Goal: Transaction & Acquisition: Purchase product/service

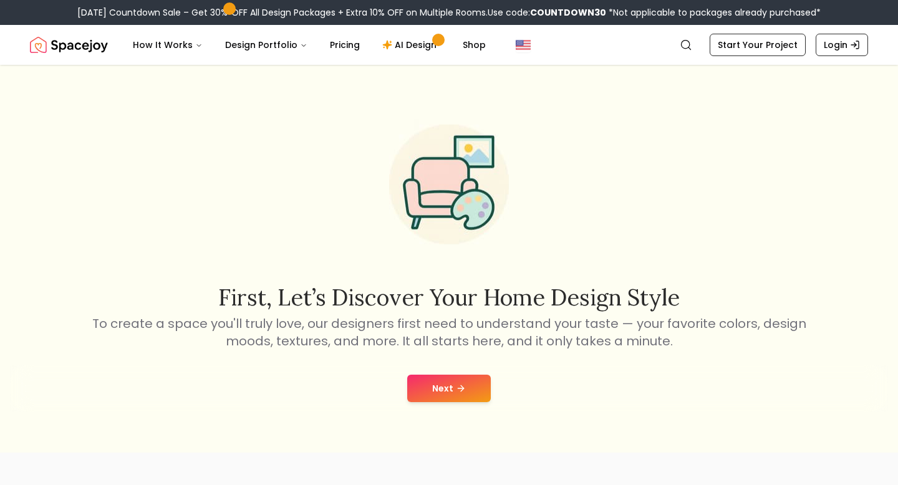
click at [434, 382] on button "Next" at bounding box center [449, 388] width 84 height 27
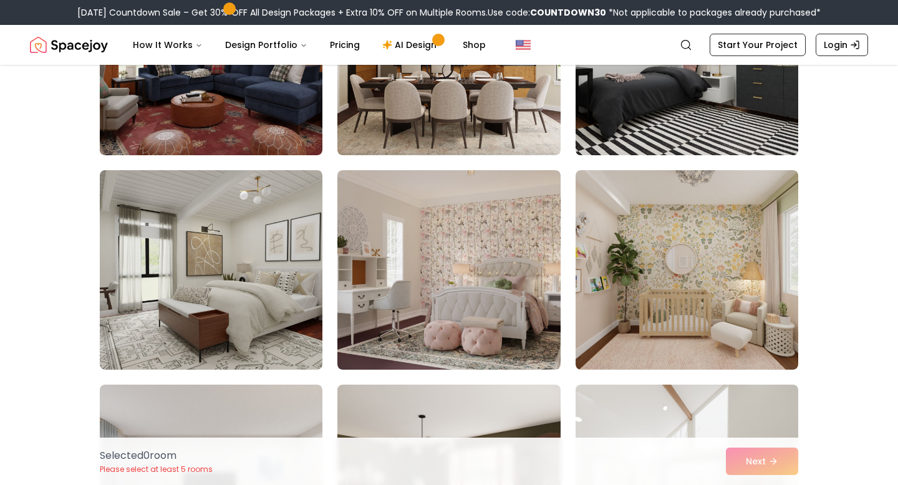
scroll to position [454, 0]
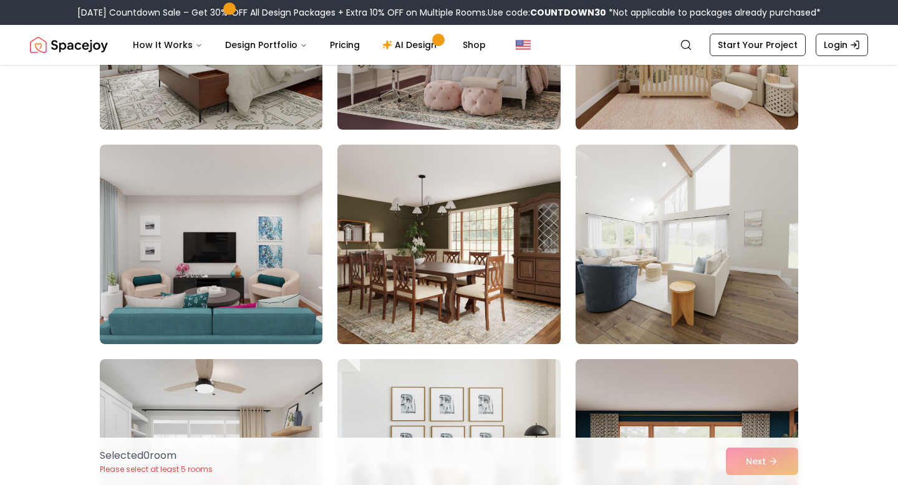
click at [597, 228] on img at bounding box center [687, 245] width 234 height 210
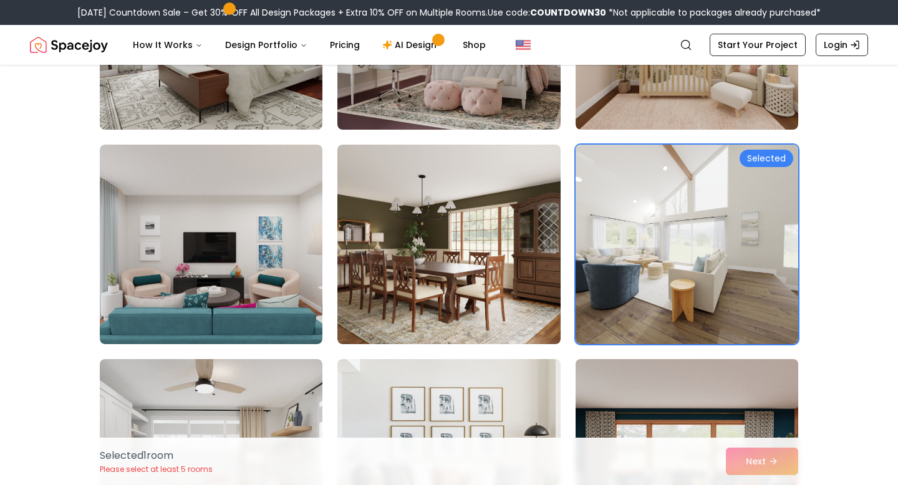
click at [648, 392] on img at bounding box center [687, 459] width 234 height 210
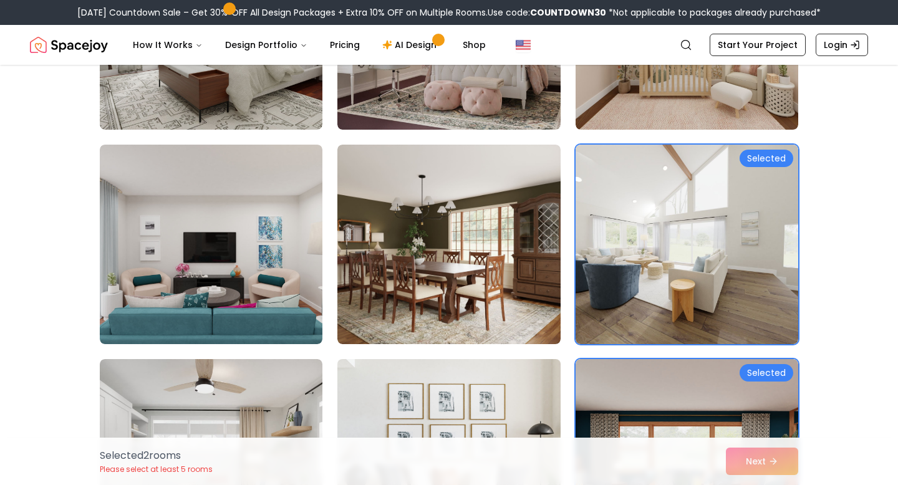
click at [557, 389] on img at bounding box center [449, 459] width 234 height 210
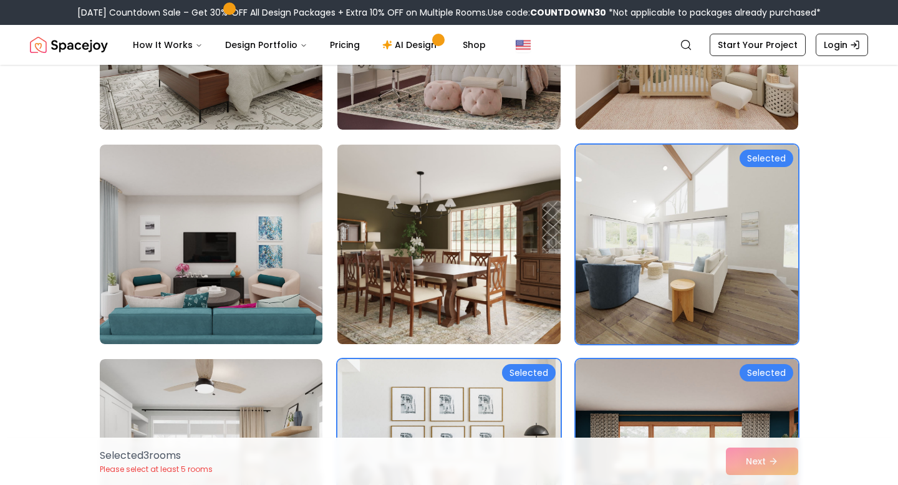
click at [556, 292] on img at bounding box center [449, 245] width 234 height 210
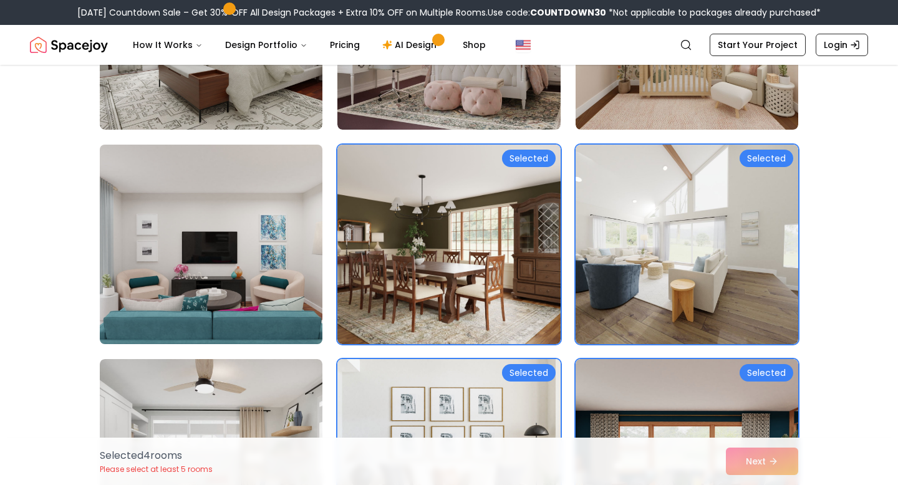
click at [231, 208] on img at bounding box center [211, 245] width 234 height 210
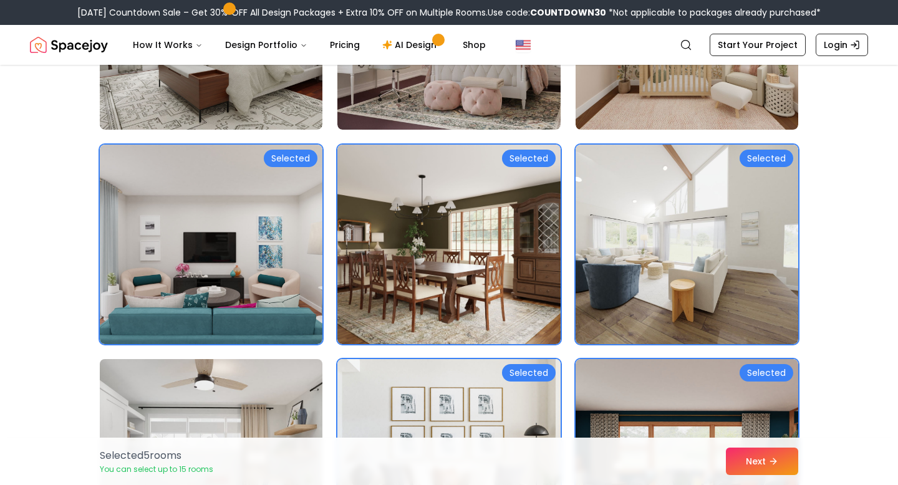
click at [225, 403] on img at bounding box center [211, 459] width 234 height 210
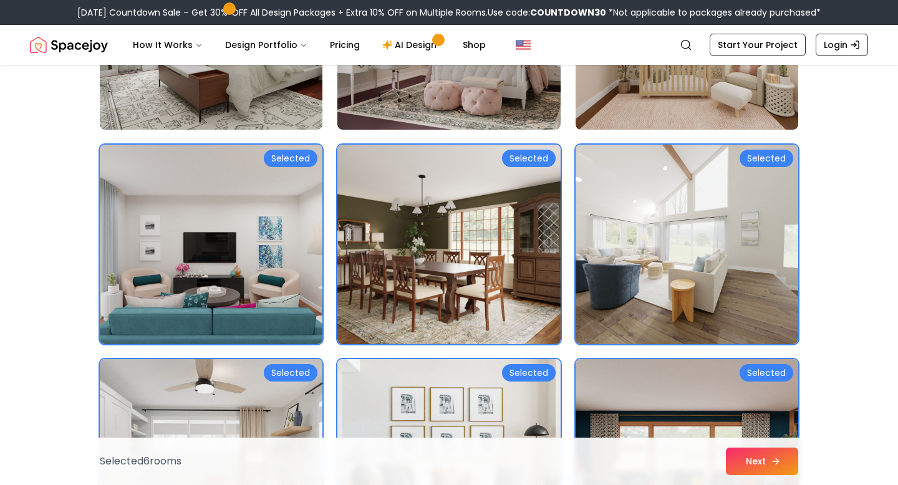
click at [737, 472] on button "Next" at bounding box center [762, 461] width 72 height 27
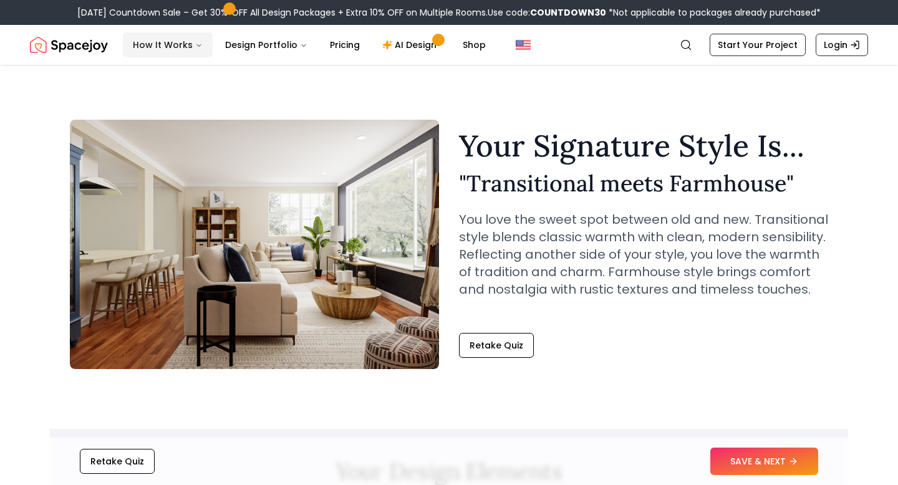
click at [175, 46] on button "How It Works" at bounding box center [168, 44] width 90 height 25
click at [770, 470] on button "SAVE & NEXT" at bounding box center [765, 461] width 108 height 27
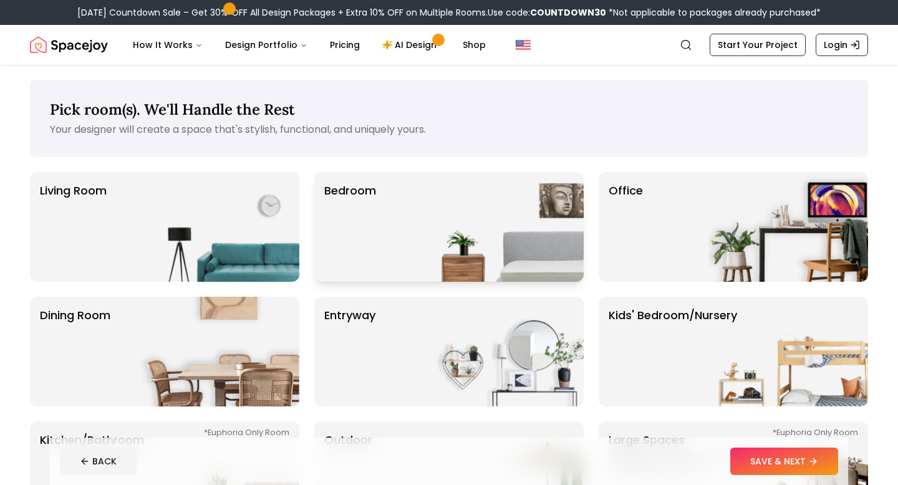
click at [439, 226] on img at bounding box center [504, 227] width 160 height 110
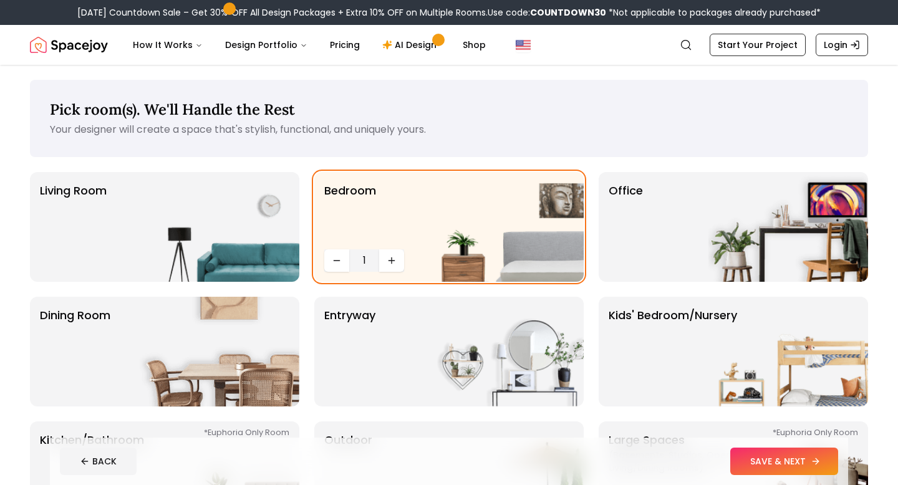
click at [756, 456] on button "SAVE & NEXT" at bounding box center [785, 461] width 108 height 27
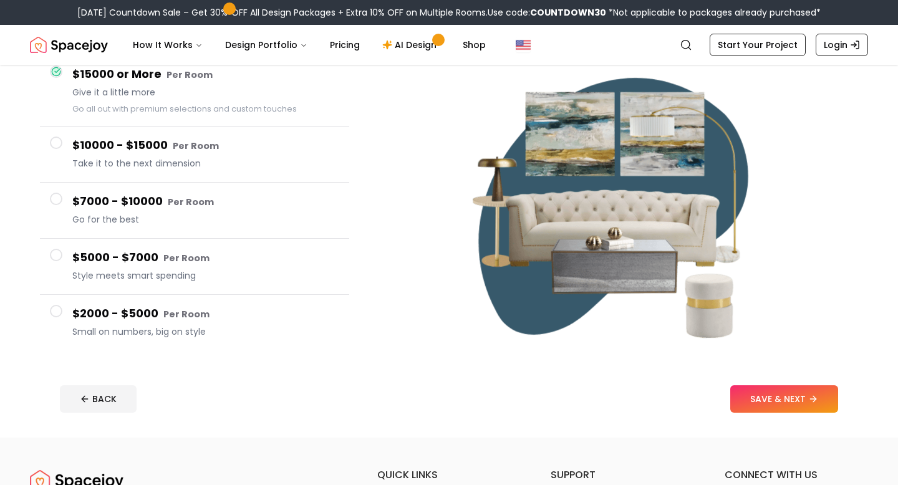
scroll to position [129, 0]
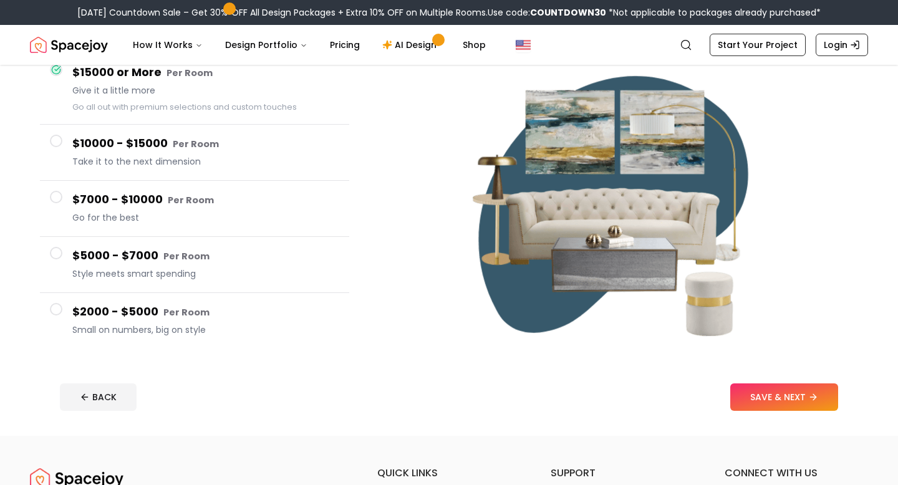
click at [173, 325] on span "Small on numbers, big on style" at bounding box center [205, 330] width 267 height 12
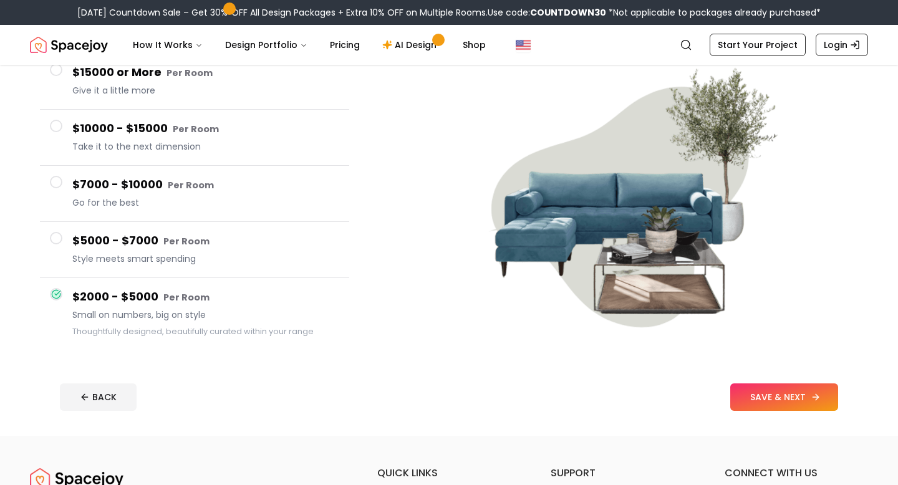
click at [764, 405] on button "SAVE & NEXT" at bounding box center [785, 397] width 108 height 27
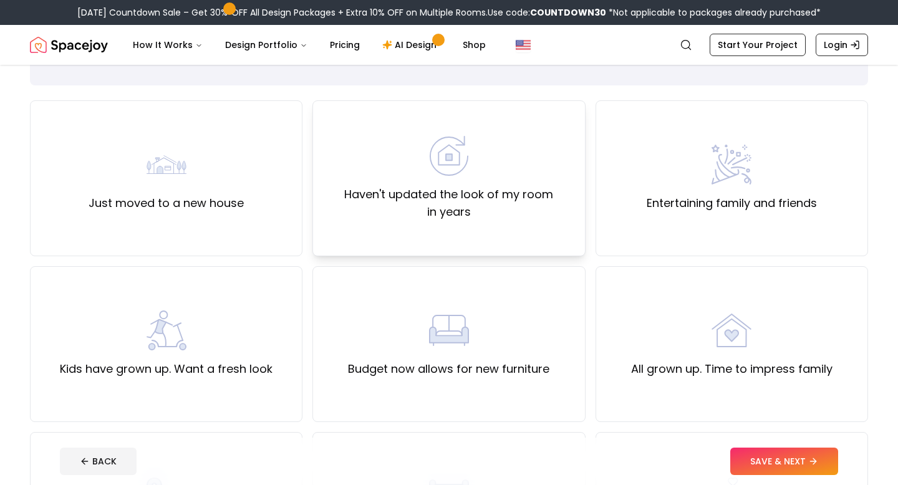
scroll to position [79, 0]
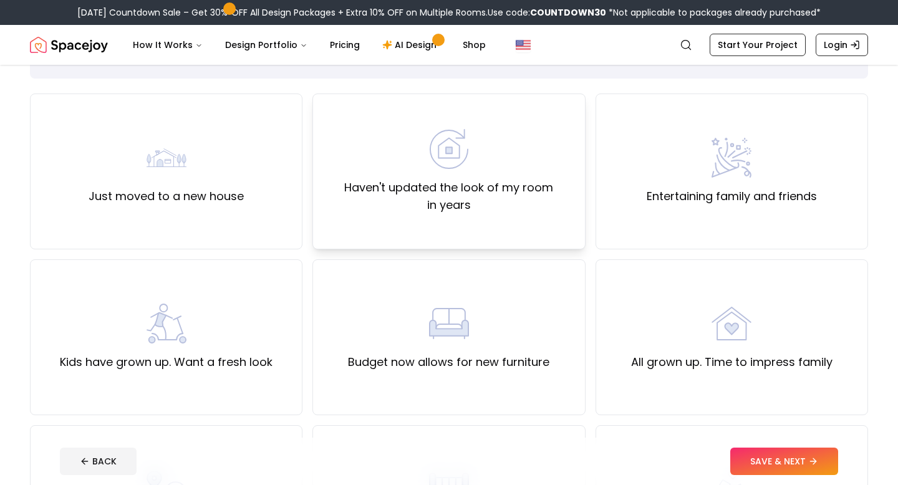
click at [448, 217] on div "Haven't updated the look of my room in years" at bounding box center [449, 172] width 273 height 156
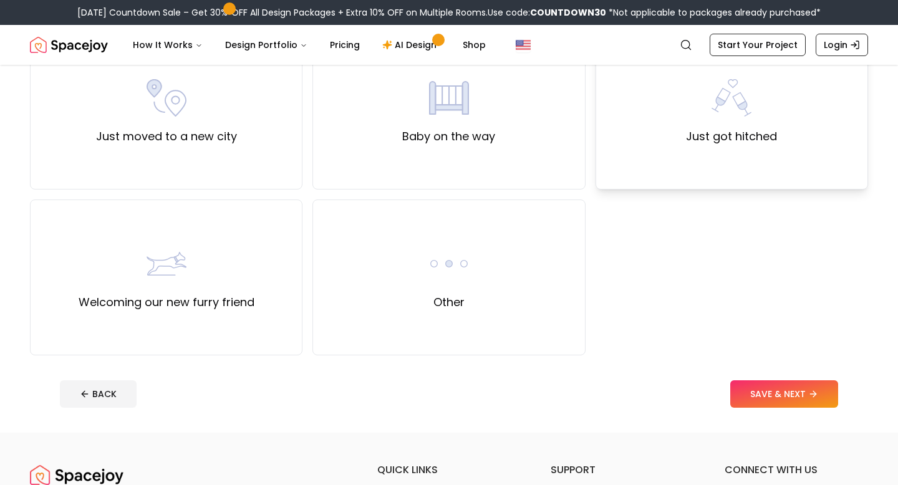
scroll to position [471, 0]
click at [512, 331] on div "Other" at bounding box center [449, 277] width 273 height 156
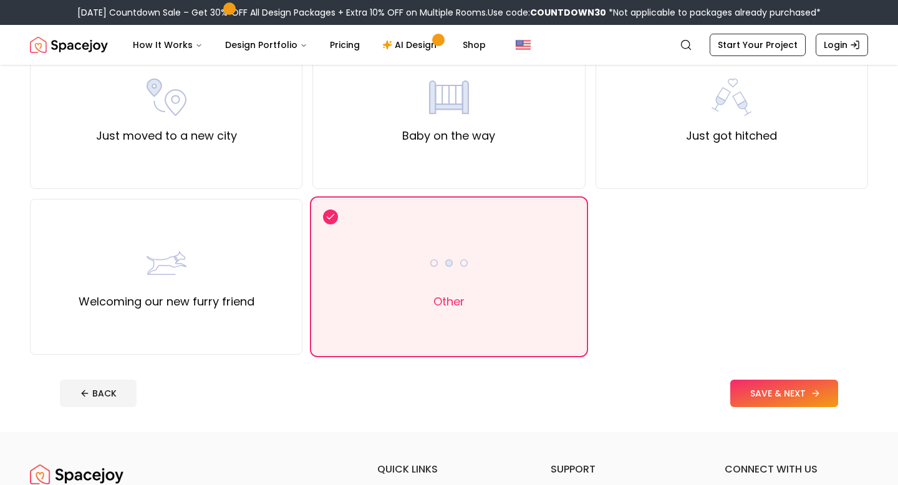
click at [773, 384] on button "SAVE & NEXT" at bounding box center [785, 393] width 108 height 27
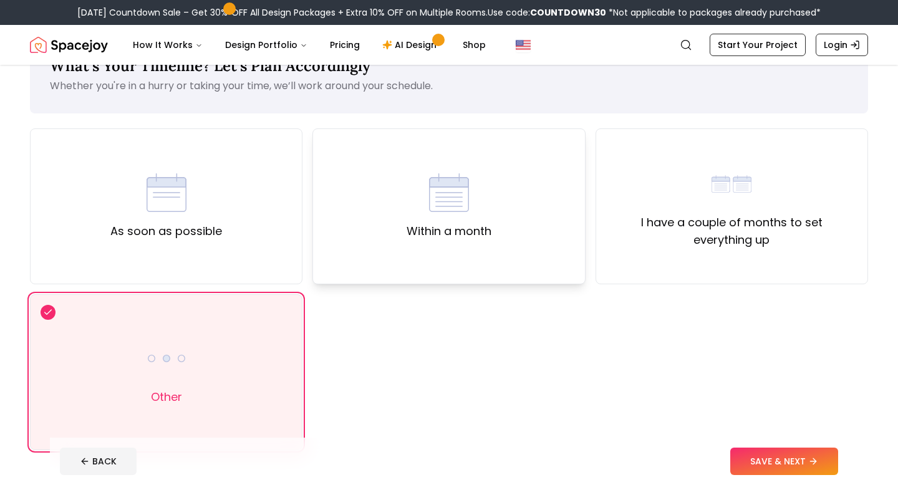
scroll to position [47, 0]
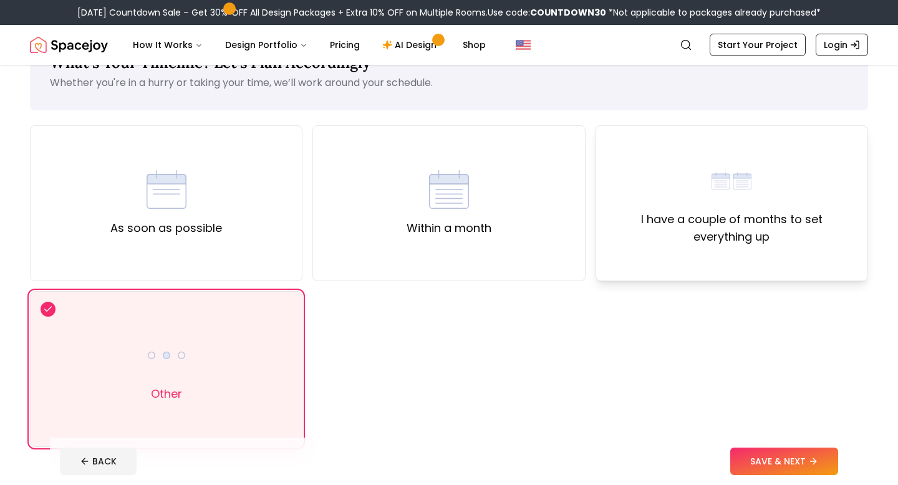
click at [689, 223] on label "I have a couple of months to set everything up" at bounding box center [731, 228] width 251 height 35
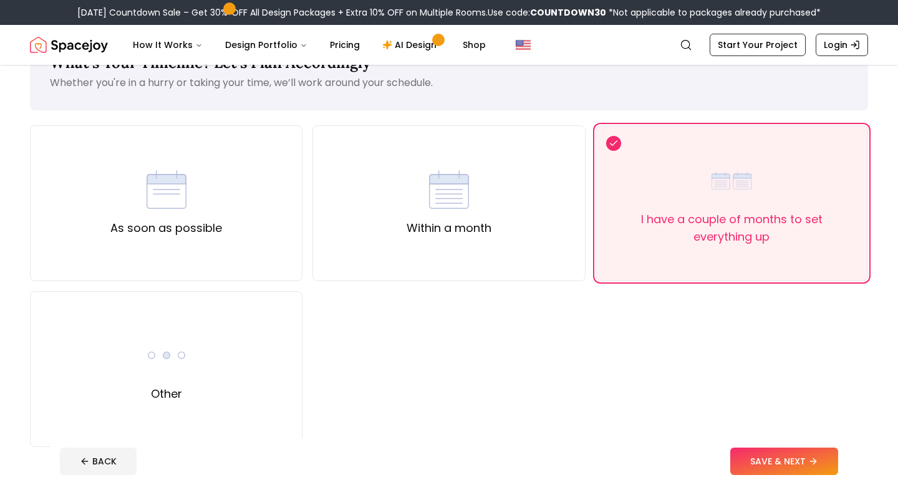
click at [784, 485] on footer "BACK SAVE & NEXT" at bounding box center [449, 461] width 799 height 47
click at [783, 471] on button "SAVE & NEXT" at bounding box center [785, 461] width 108 height 27
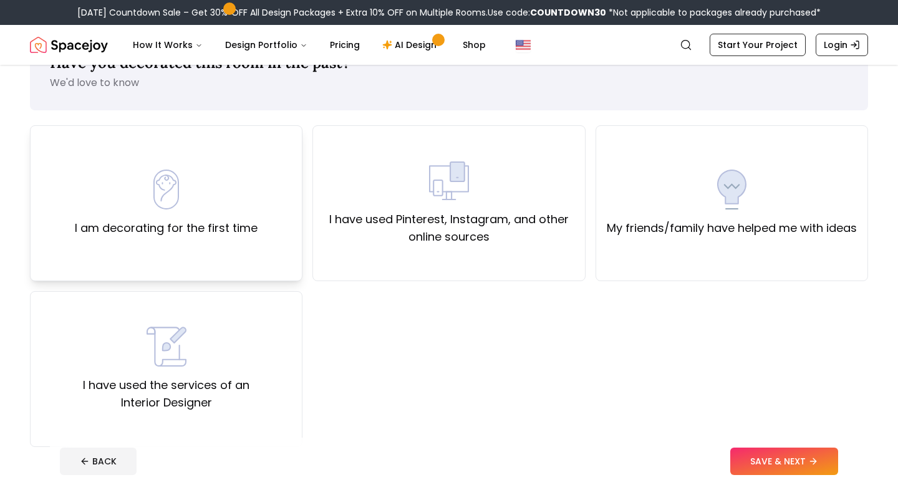
click at [266, 219] on div "I am decorating for the first time" at bounding box center [166, 203] width 273 height 156
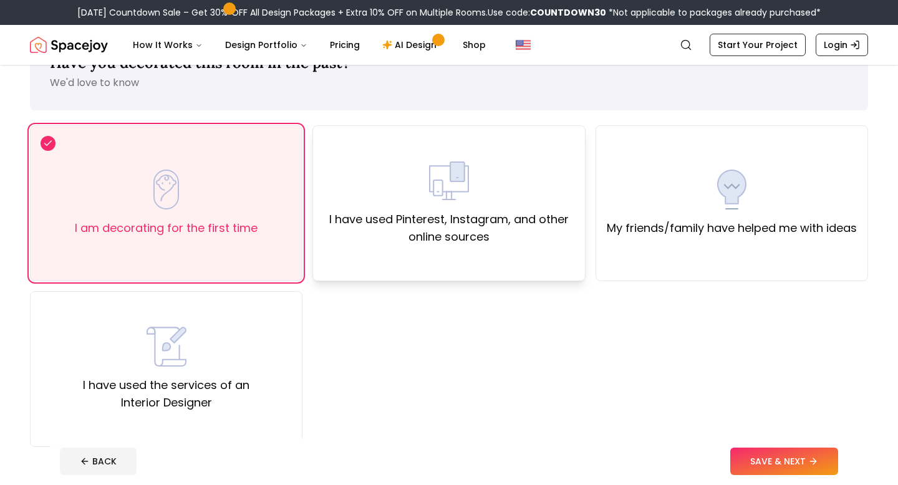
click at [368, 216] on label "I have used Pinterest, Instagram, and other online sources" at bounding box center [448, 228] width 251 height 35
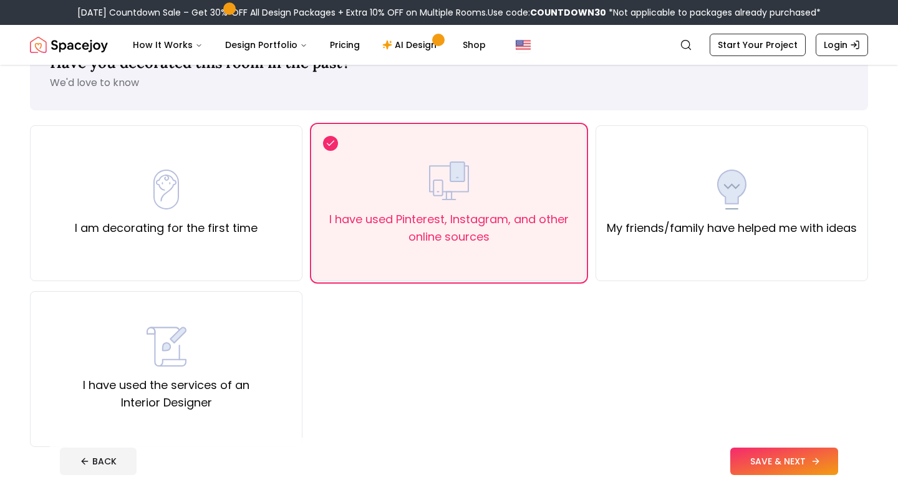
click at [827, 462] on button "SAVE & NEXT" at bounding box center [785, 461] width 108 height 27
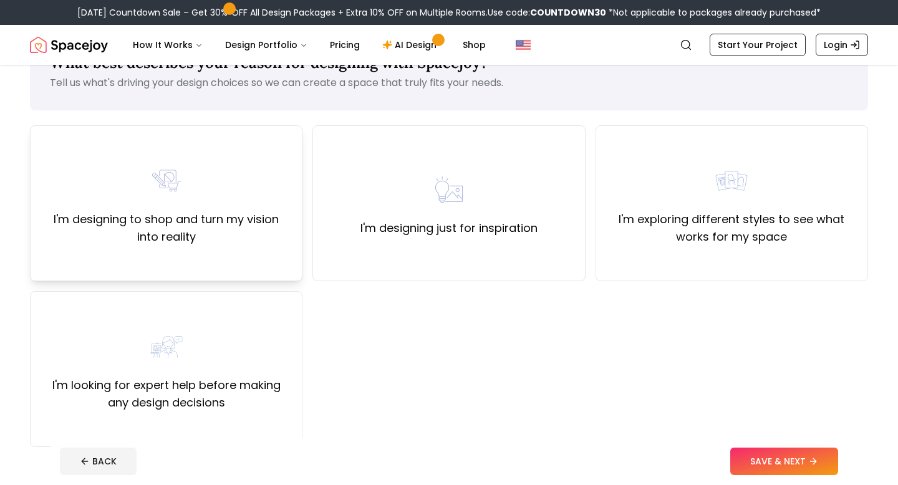
click at [230, 241] on label "I'm designing to shop and turn my vision into reality" at bounding box center [166, 228] width 251 height 35
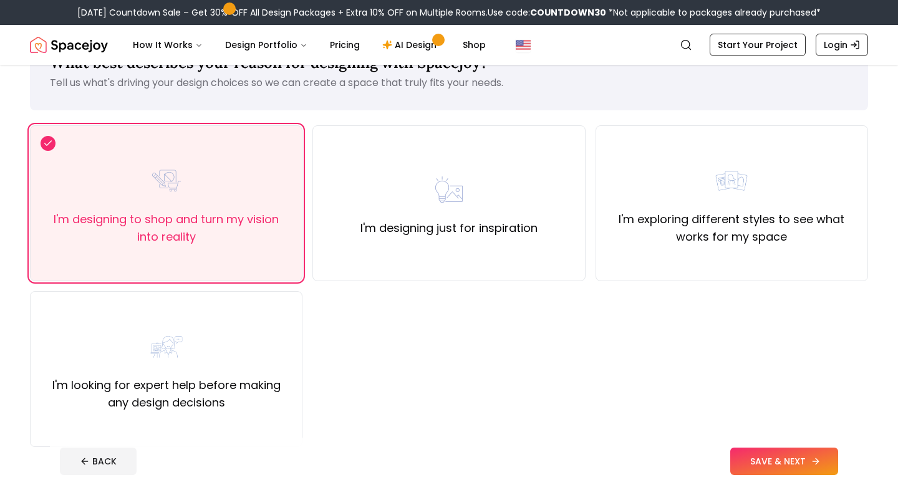
click at [780, 451] on button "SAVE & NEXT" at bounding box center [785, 461] width 108 height 27
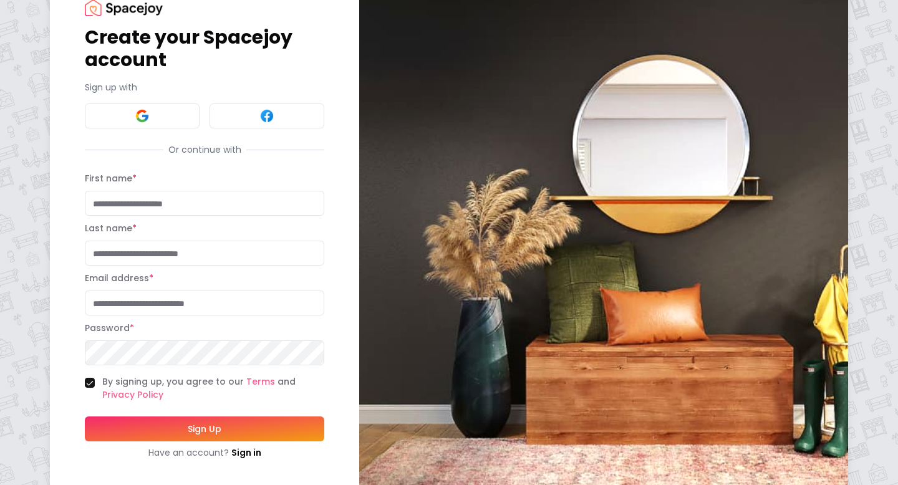
scroll to position [49, 0]
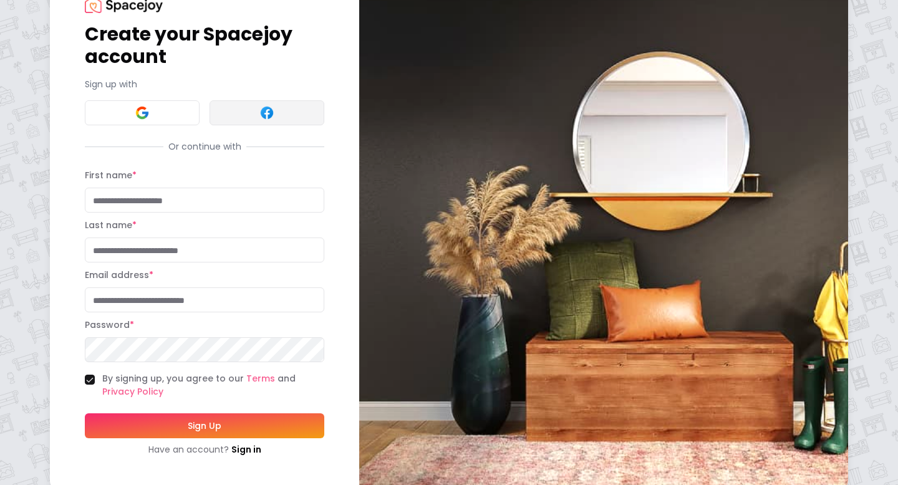
click at [223, 120] on button at bounding box center [267, 112] width 115 height 25
click at [137, 118] on img at bounding box center [142, 112] width 15 height 15
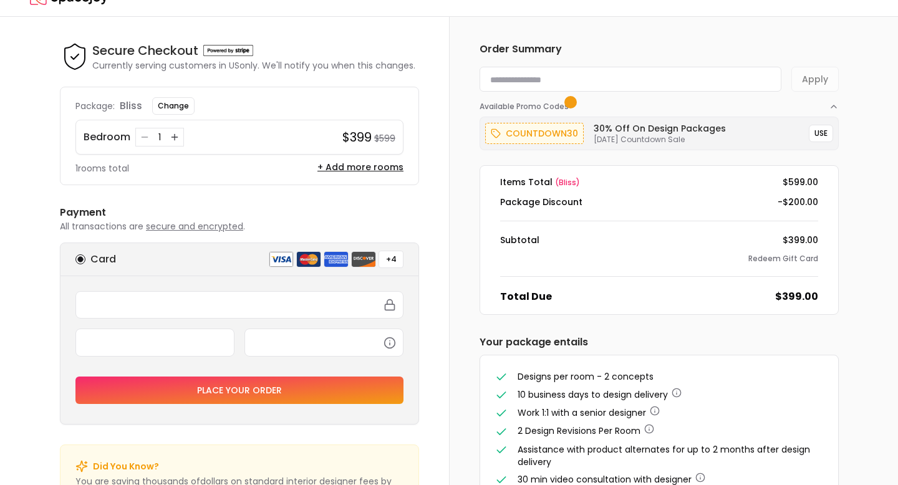
scroll to position [6, 0]
